Goal: Transaction & Acquisition: Purchase product/service

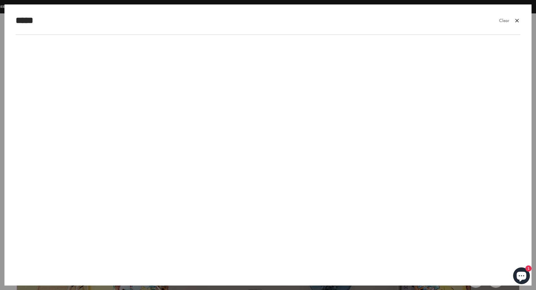
type input "*****"
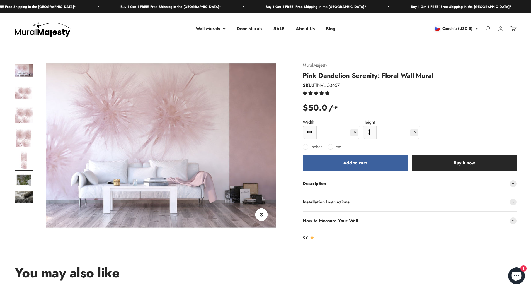
scroll to position [0, 948]
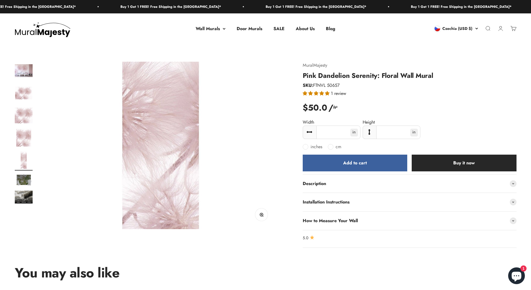
click at [155, 110] on img at bounding box center [161, 145] width 230 height 167
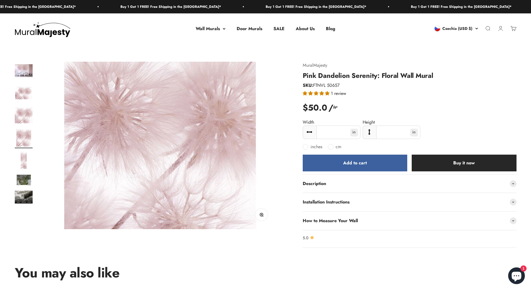
scroll to position [0, 711]
click at [21, 157] on img "Go to item 5" at bounding box center [24, 160] width 18 height 18
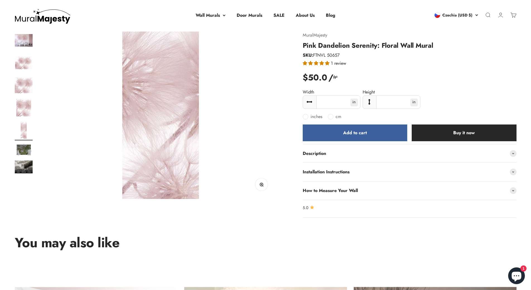
scroll to position [0, 0]
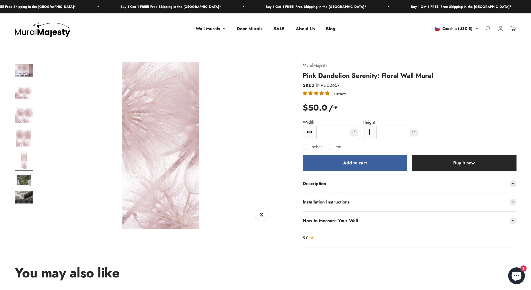
click at [23, 75] on img "Go to item 1" at bounding box center [24, 71] width 18 height 18
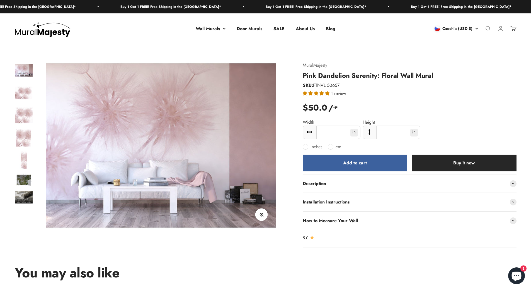
scroll to position [11, 0]
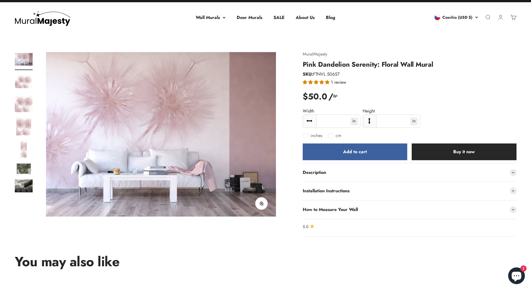
click at [102, 79] on img at bounding box center [161, 133] width 230 height 167
click at [264, 210] on img at bounding box center [161, 133] width 230 height 167
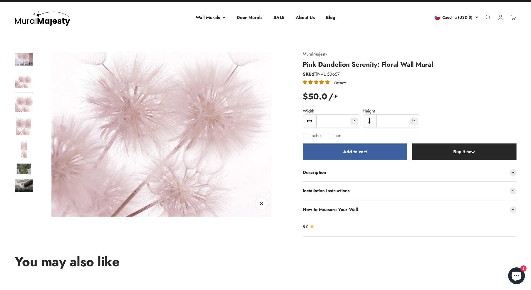
scroll to position [0, 237]
click at [263, 204] on circle "button" at bounding box center [261, 203] width 3 height 3
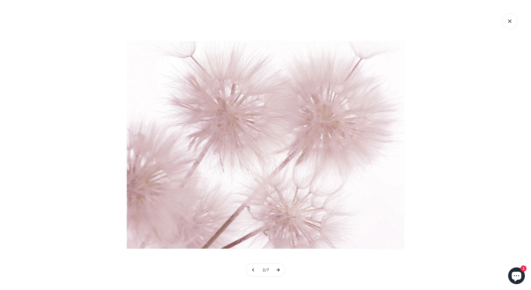
click at [278, 270] on button at bounding box center [278, 269] width 14 height 13
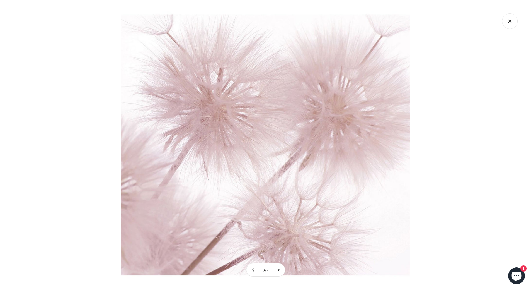
click at [278, 270] on button at bounding box center [278, 269] width 14 height 13
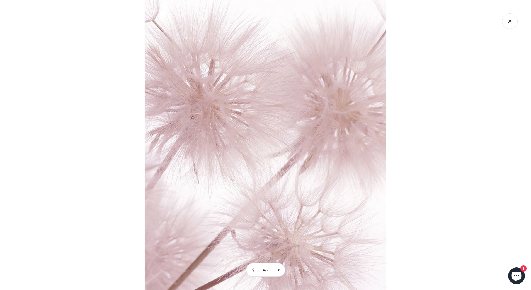
click at [278, 270] on button at bounding box center [278, 269] width 14 height 13
